Goal: Book appointment/travel/reservation

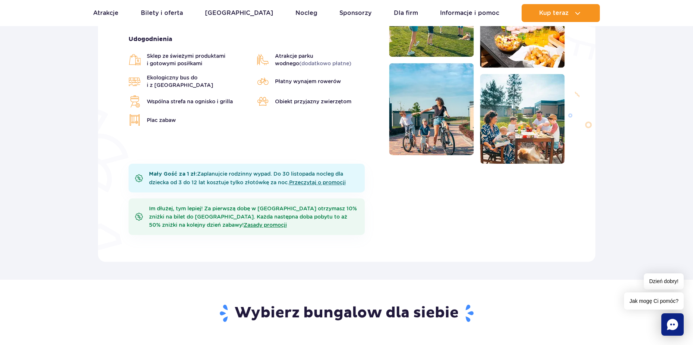
scroll to position [298, 0]
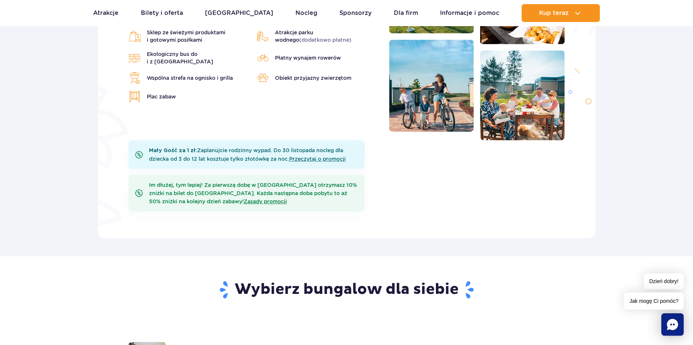
drag, startPoint x: 287, startPoint y: 146, endPoint x: 375, endPoint y: 166, distance: 90.5
click at [371, 166] on div "Mały Gość za 1 zł: Zaplanujcie rodzinny wypad. Do [DATE] nocleg dla dziecka od …" at bounding box center [347, 183] width 448 height 86
click at [440, 185] on div "Mały Gość za 1 zł: Zaplanujcie rodzinny wypad. Do [DATE] nocleg dla dziecka od …" at bounding box center [347, 183] width 448 height 86
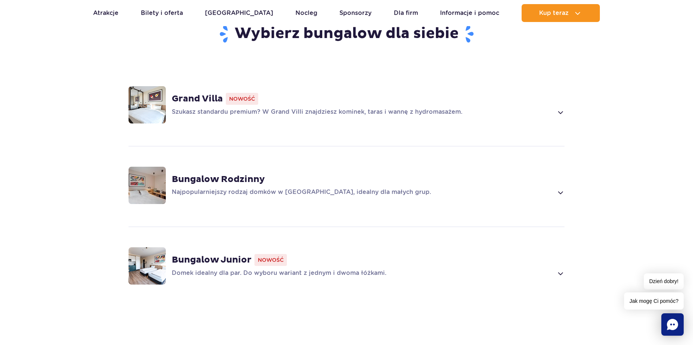
scroll to position [559, 0]
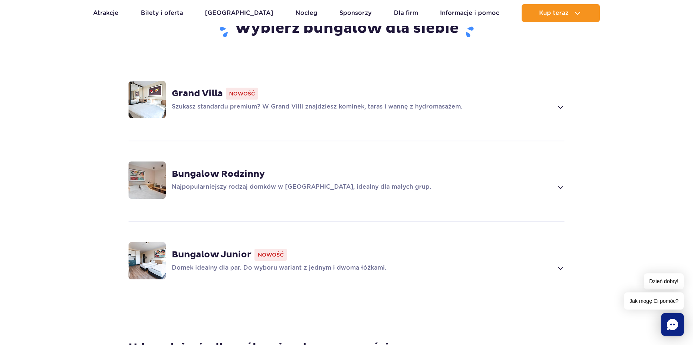
click at [425, 114] on div "Grand Villa Nowość Szukasz standardu premium? W Grand Villi znajdziesz kominek,…" at bounding box center [347, 99] width 478 height 79
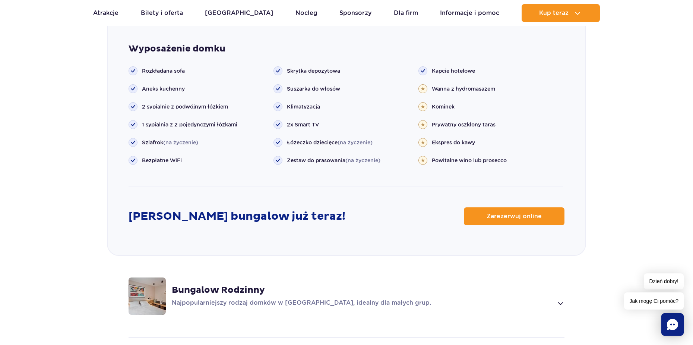
scroll to position [920, 0]
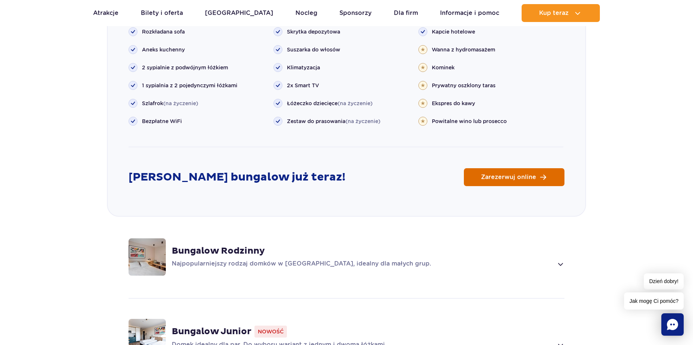
click at [496, 178] on span "Zarezerwuj online" at bounding box center [508, 177] width 55 height 6
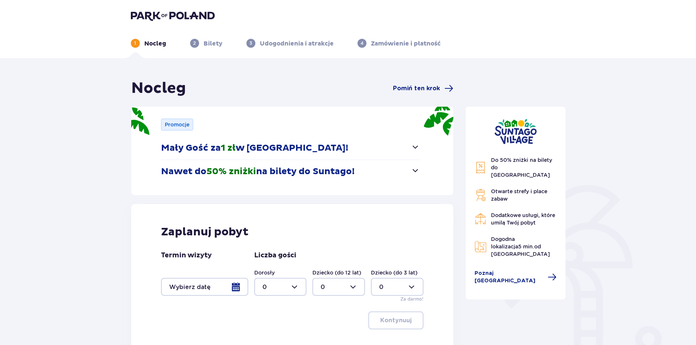
click at [235, 278] on div at bounding box center [204, 287] width 87 height 18
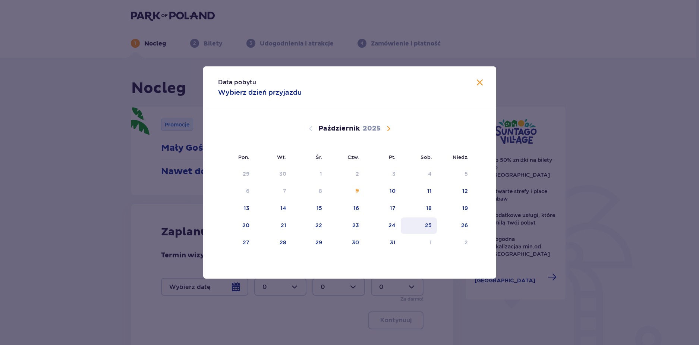
click at [430, 230] on div "25" at bounding box center [419, 225] width 36 height 16
click at [458, 222] on div "26" at bounding box center [455, 225] width 36 height 16
type input "25.10.25 - 26.10.25"
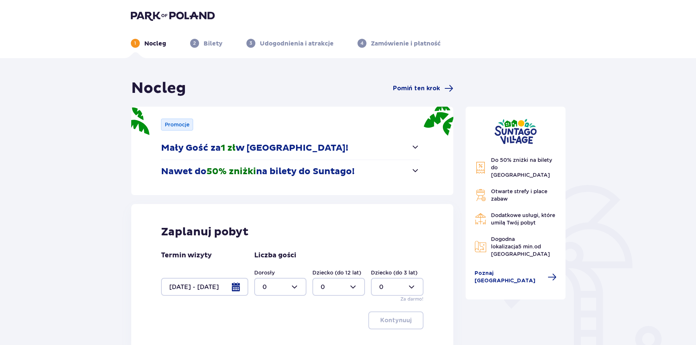
click at [300, 290] on div at bounding box center [280, 287] width 53 height 18
click at [285, 247] on div "2" at bounding box center [280, 245] width 36 height 8
type input "2"
click at [385, 322] on p "Kontynuuj" at bounding box center [395, 320] width 31 height 8
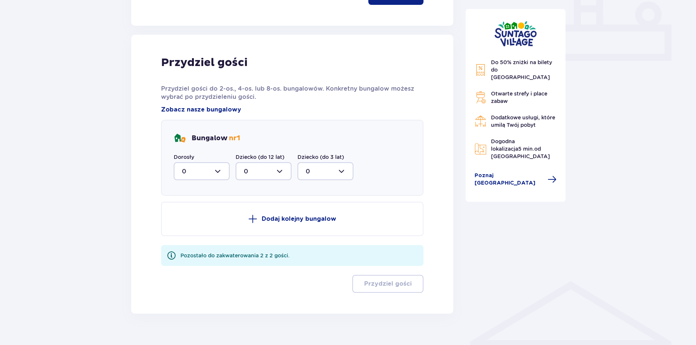
scroll to position [338, 0]
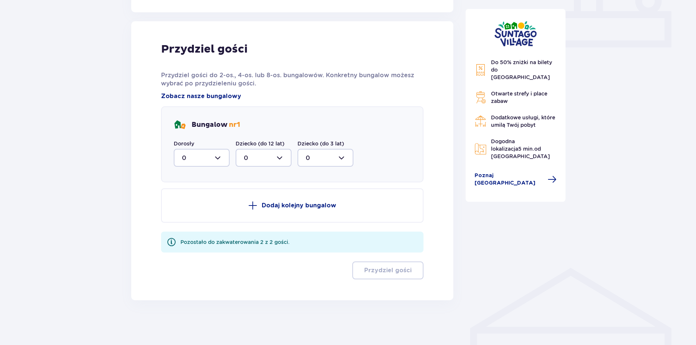
click at [217, 160] on div at bounding box center [202, 158] width 56 height 18
click at [210, 208] on div "2" at bounding box center [201, 212] width 39 height 8
type input "2"
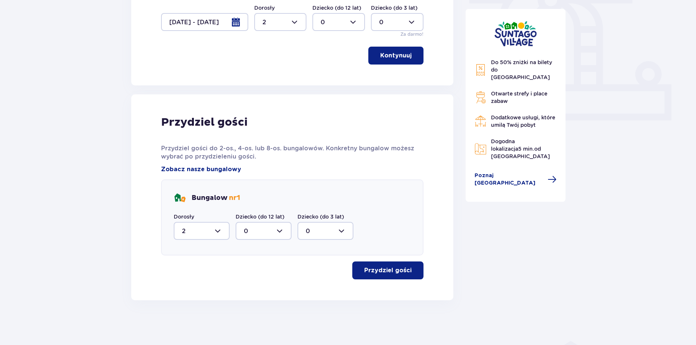
scroll to position [265, 0]
click at [400, 272] on p "Przydziel gości" at bounding box center [387, 270] width 47 height 8
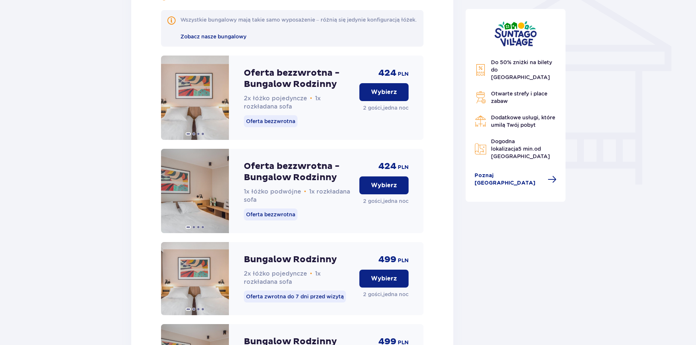
scroll to position [558, 0]
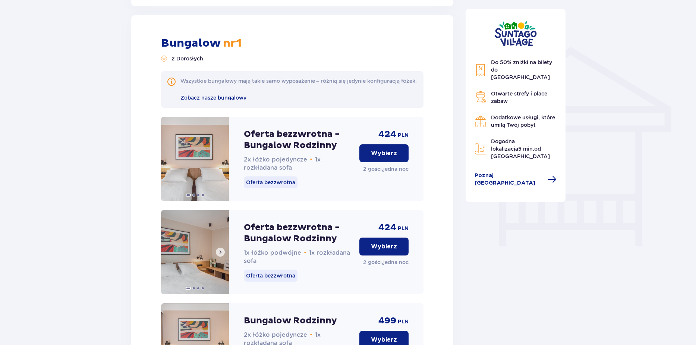
click at [195, 262] on img at bounding box center [195, 252] width 68 height 84
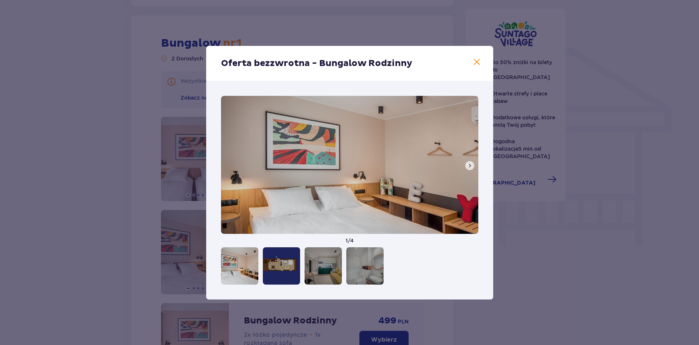
click at [470, 165] on span at bounding box center [470, 165] width 6 height 6
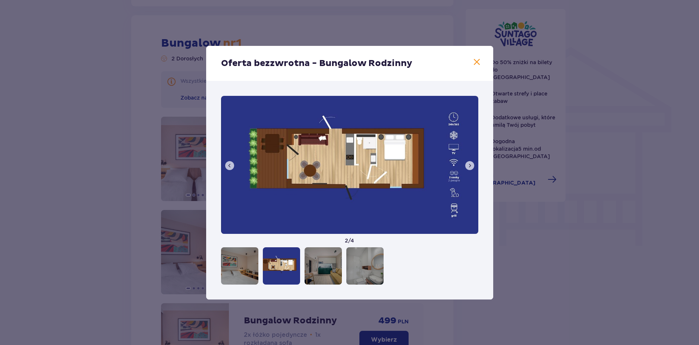
click at [470, 165] on span at bounding box center [470, 165] width 6 height 6
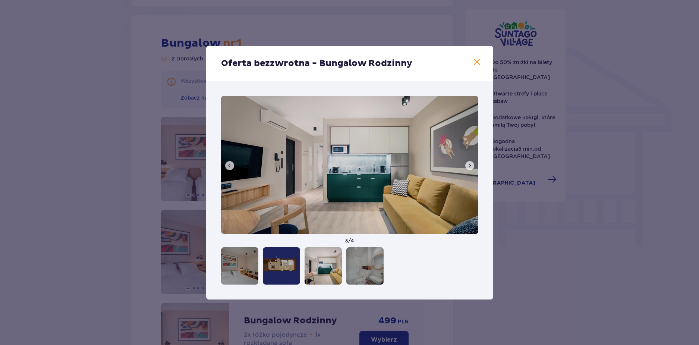
click at [470, 165] on span at bounding box center [470, 165] width 6 height 6
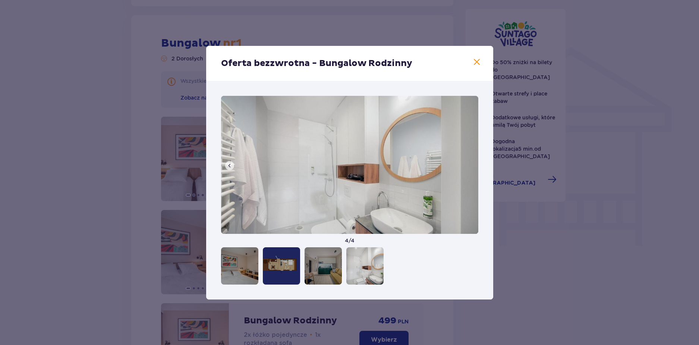
click at [480, 57] on div "Oferta bezzwrotna - Bungalow Rodzinny" at bounding box center [349, 63] width 287 height 35
click at [478, 62] on span at bounding box center [476, 62] width 9 height 9
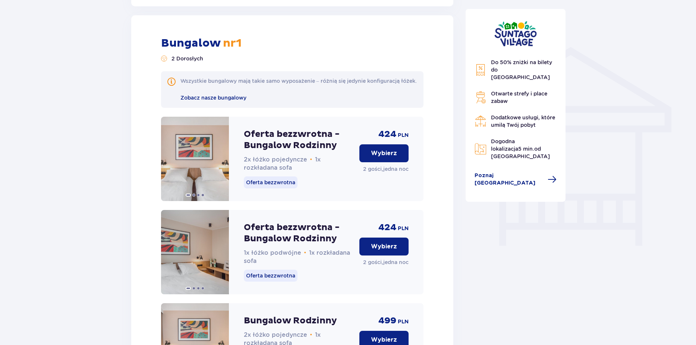
click at [394, 255] on button "Wybierz" at bounding box center [383, 246] width 49 height 18
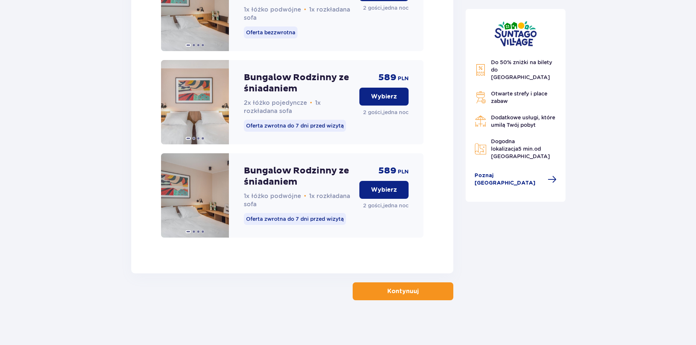
click at [395, 285] on button "Kontynuuj" at bounding box center [403, 291] width 101 height 18
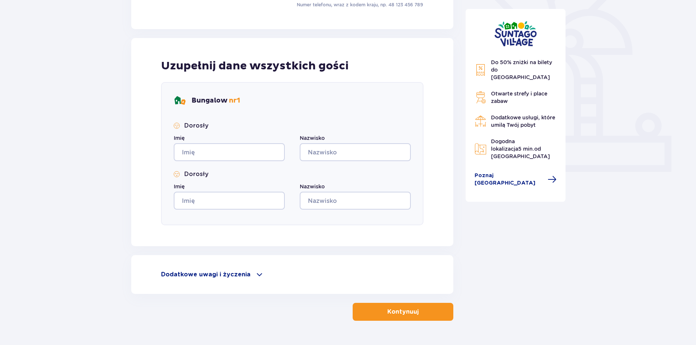
scroll to position [234, 0]
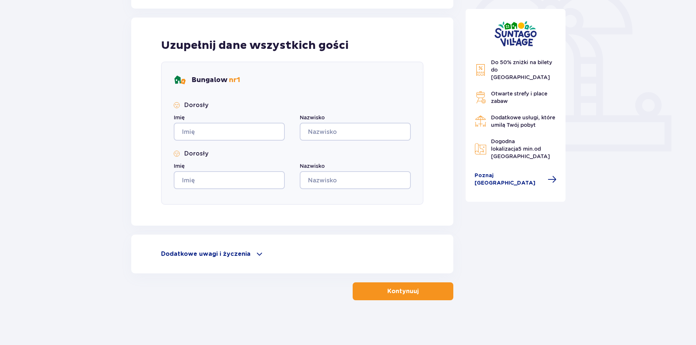
click at [230, 256] on p "Dodatkowe uwagi i życzenia" at bounding box center [205, 254] width 89 height 8
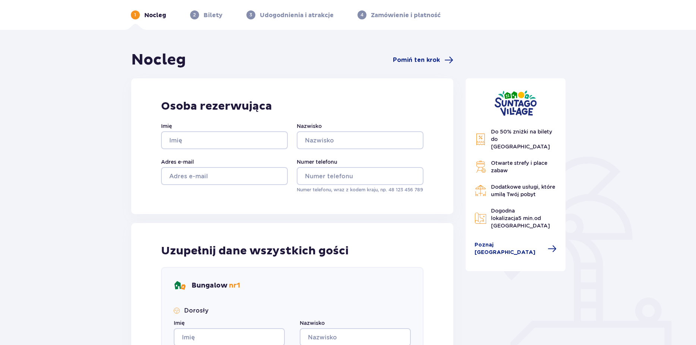
scroll to position [0, 0]
